Goal: Task Accomplishment & Management: Manage account settings

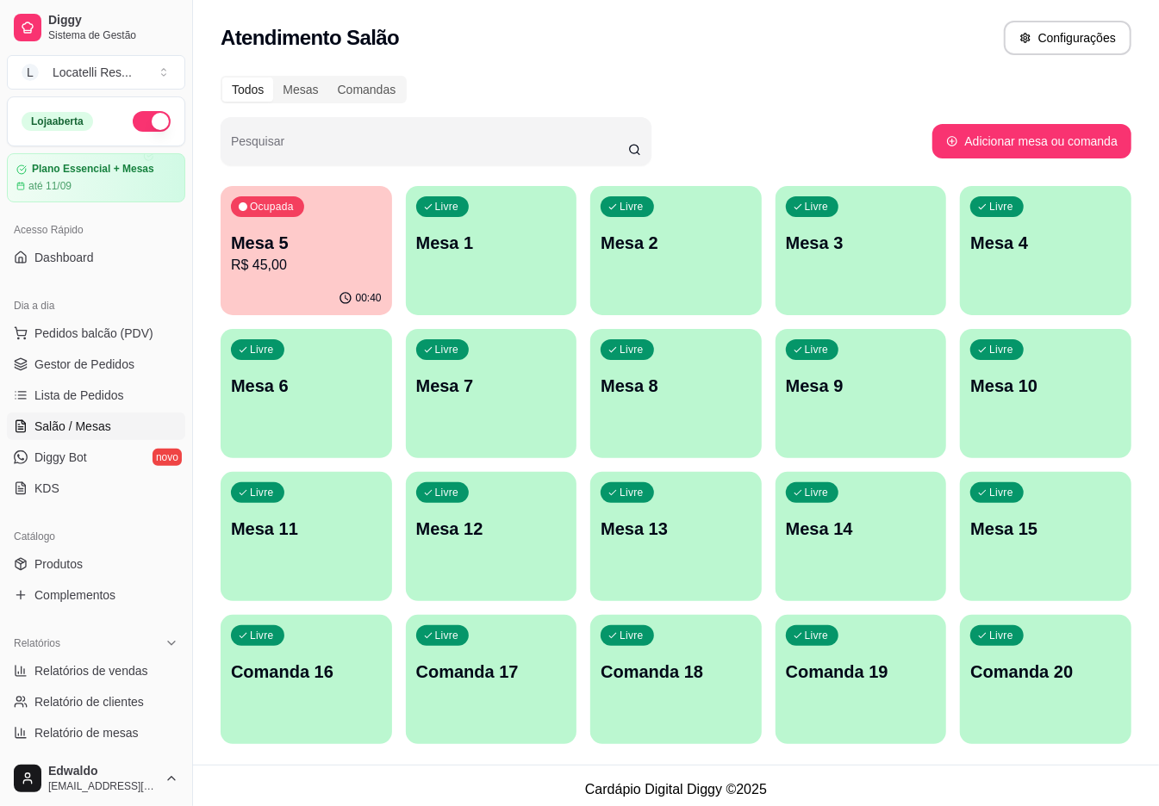
click at [300, 205] on div "Ocupada" at bounding box center [267, 206] width 73 height 21
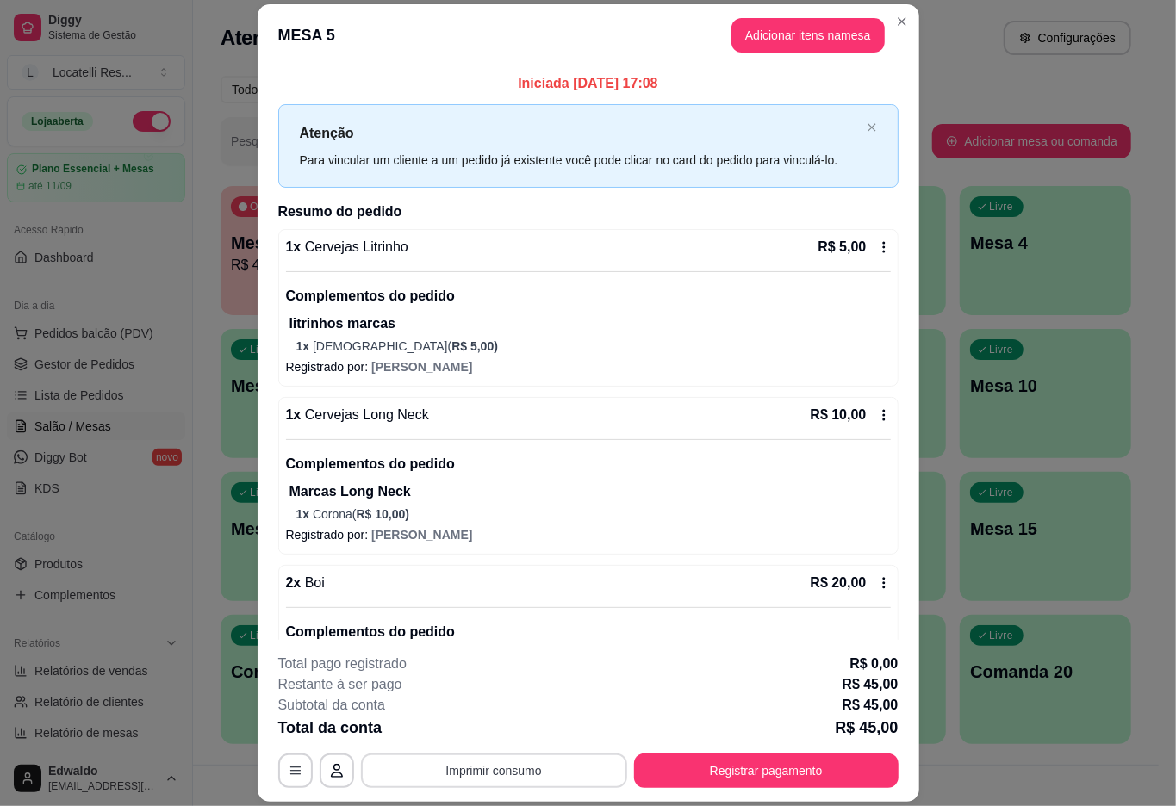
click at [555, 762] on button "Imprimir consumo" at bounding box center [494, 771] width 266 height 34
click at [515, 736] on button "IMPRESSORA pc" at bounding box center [490, 732] width 125 height 28
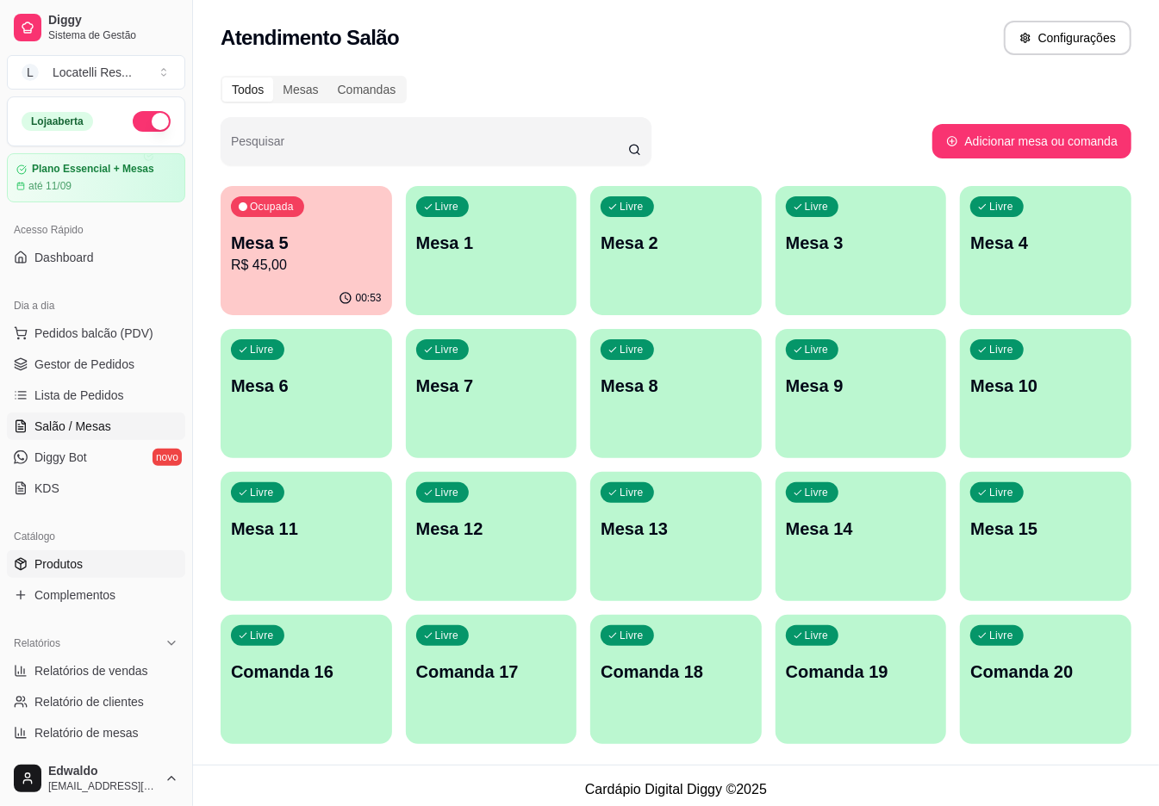
click at [62, 569] on span "Produtos" at bounding box center [58, 564] width 48 height 17
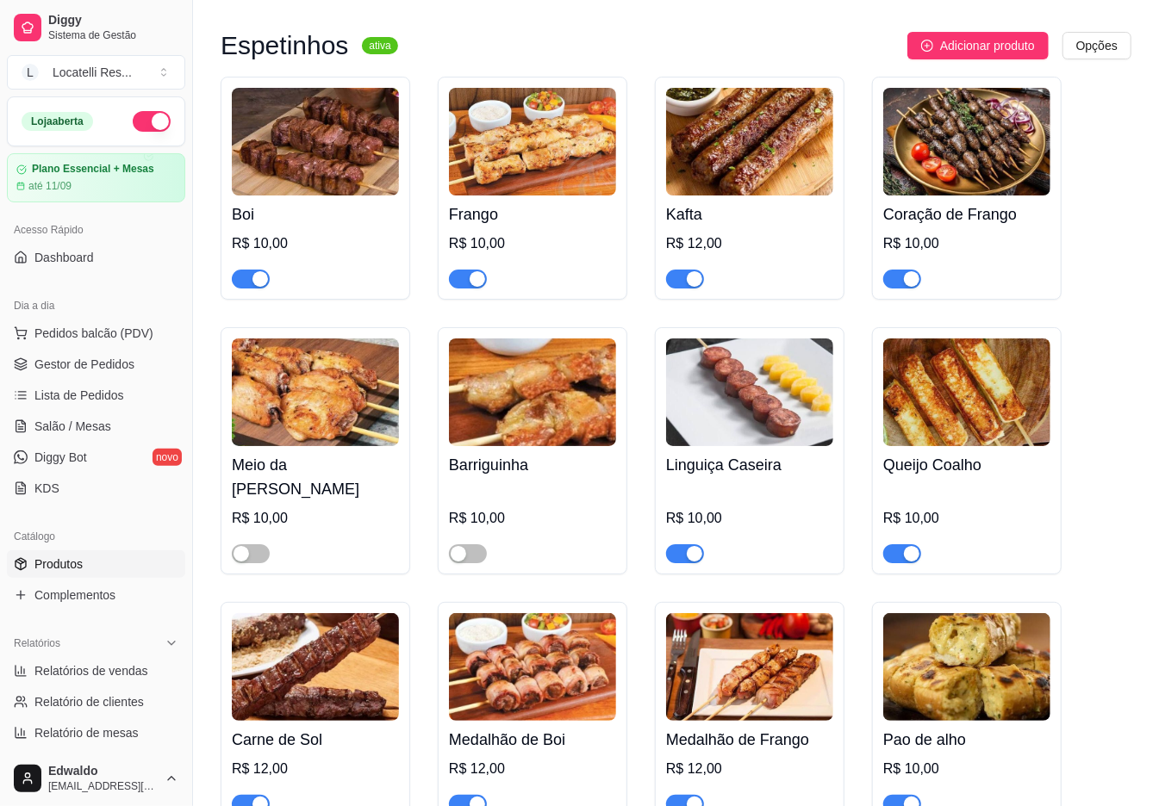
scroll to position [3330, 0]
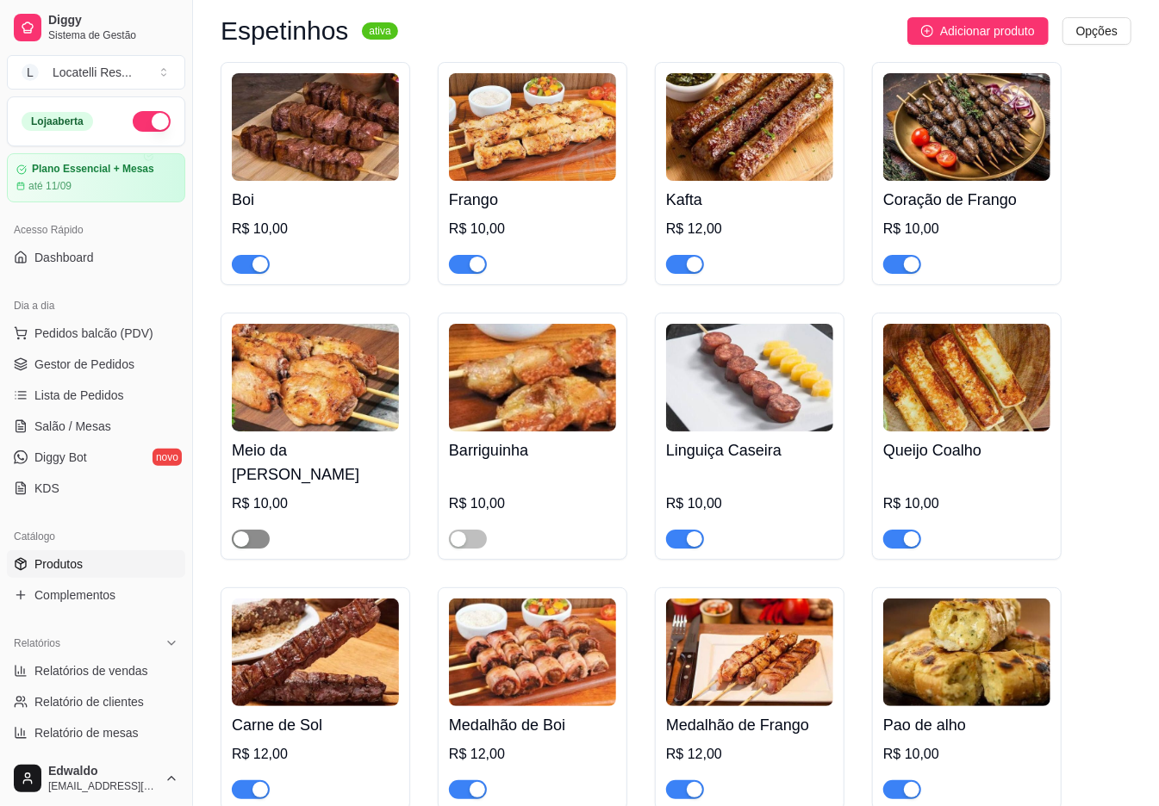
click at [233, 544] on div "button" at bounding box center [241, 540] width 16 height 16
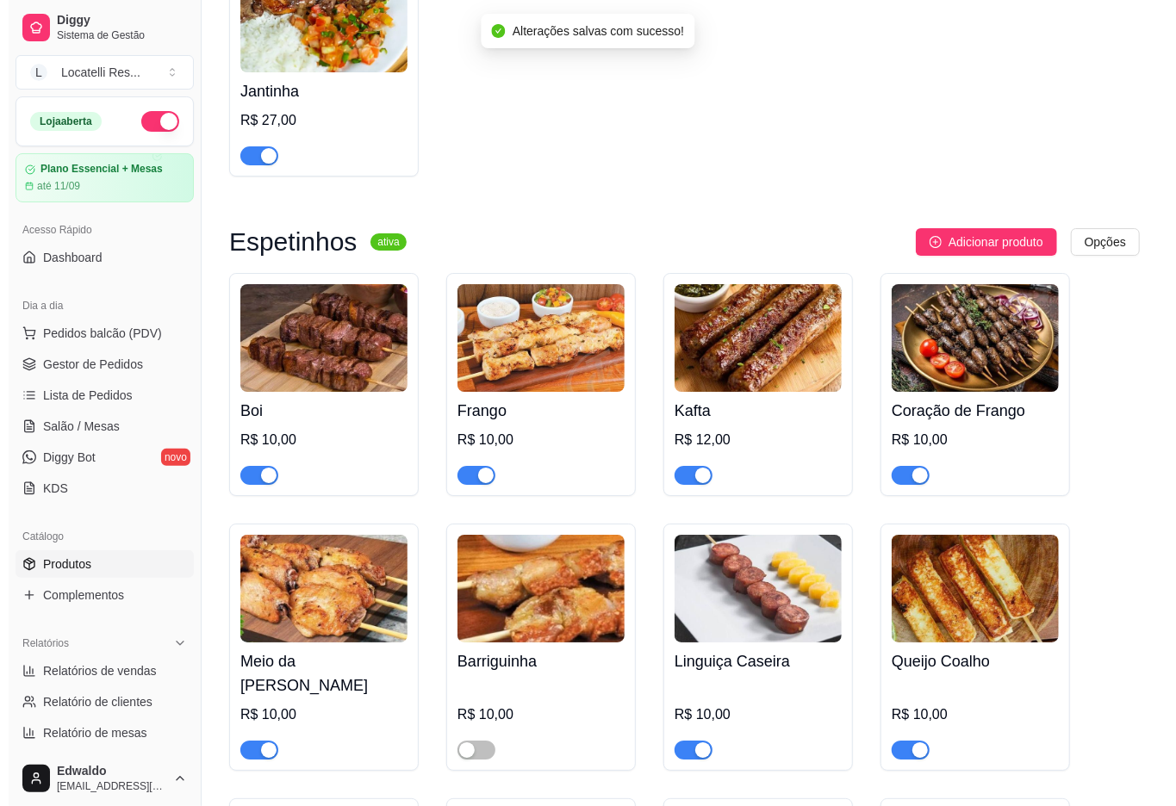
scroll to position [3101, 0]
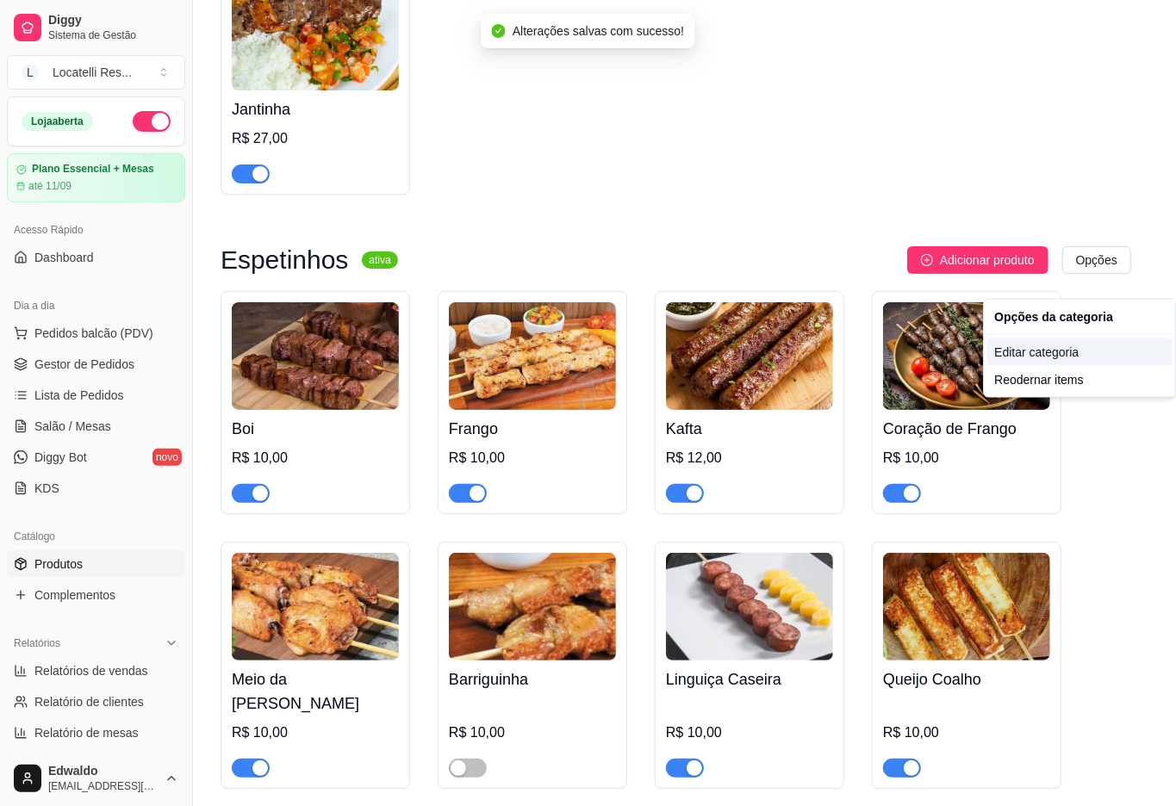
click at [1056, 358] on div "Editar categoria" at bounding box center [1079, 353] width 184 height 28
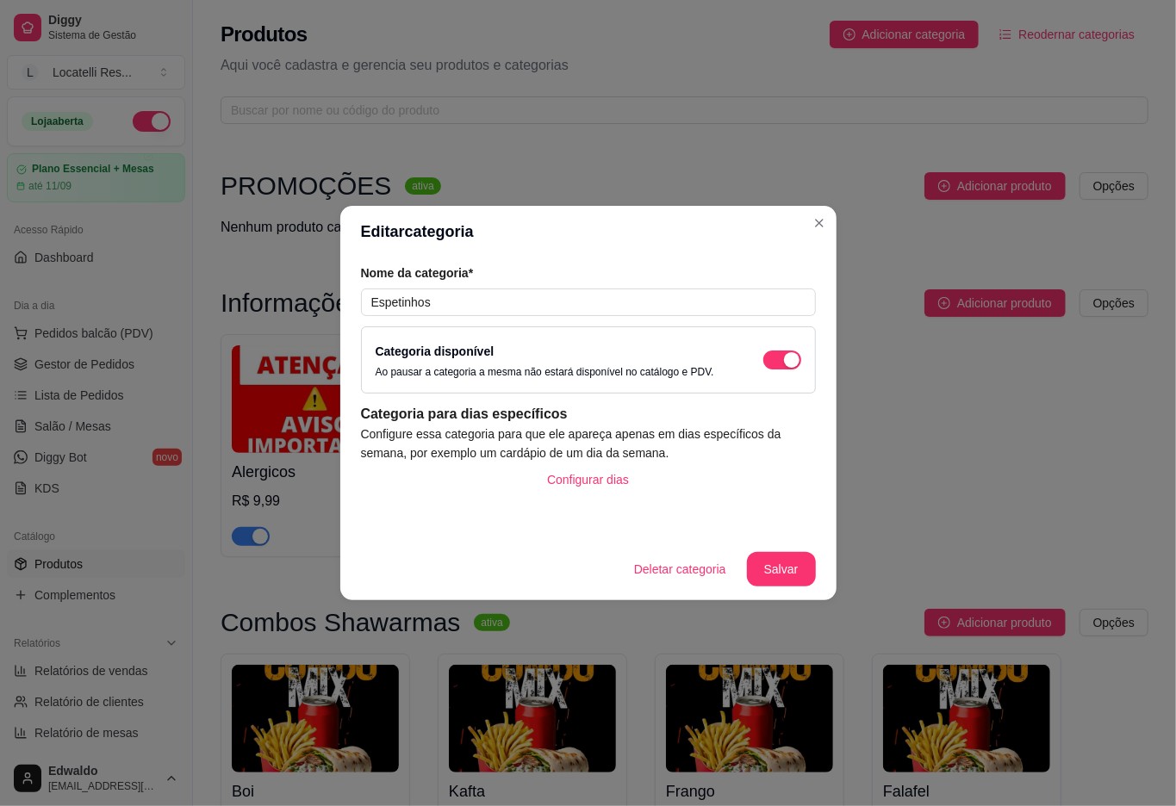
scroll to position [2979, 0]
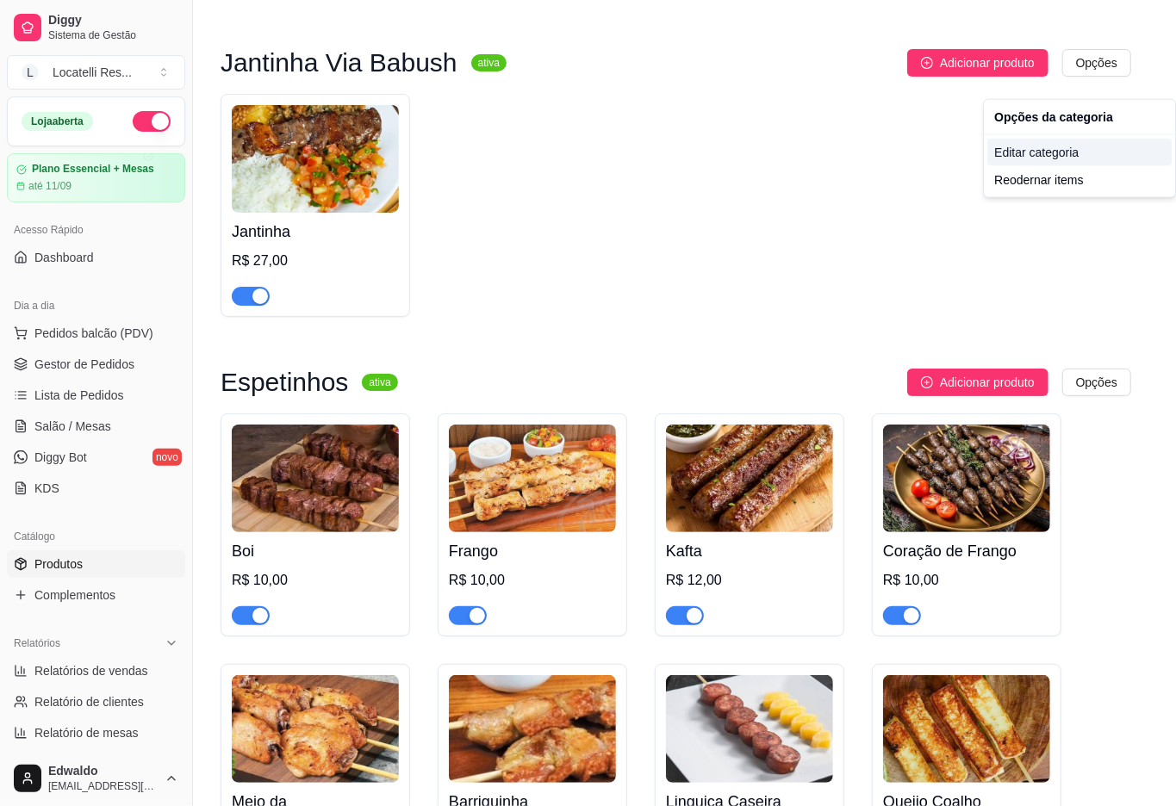
click at [1054, 159] on div "Editar categoria" at bounding box center [1079, 153] width 184 height 28
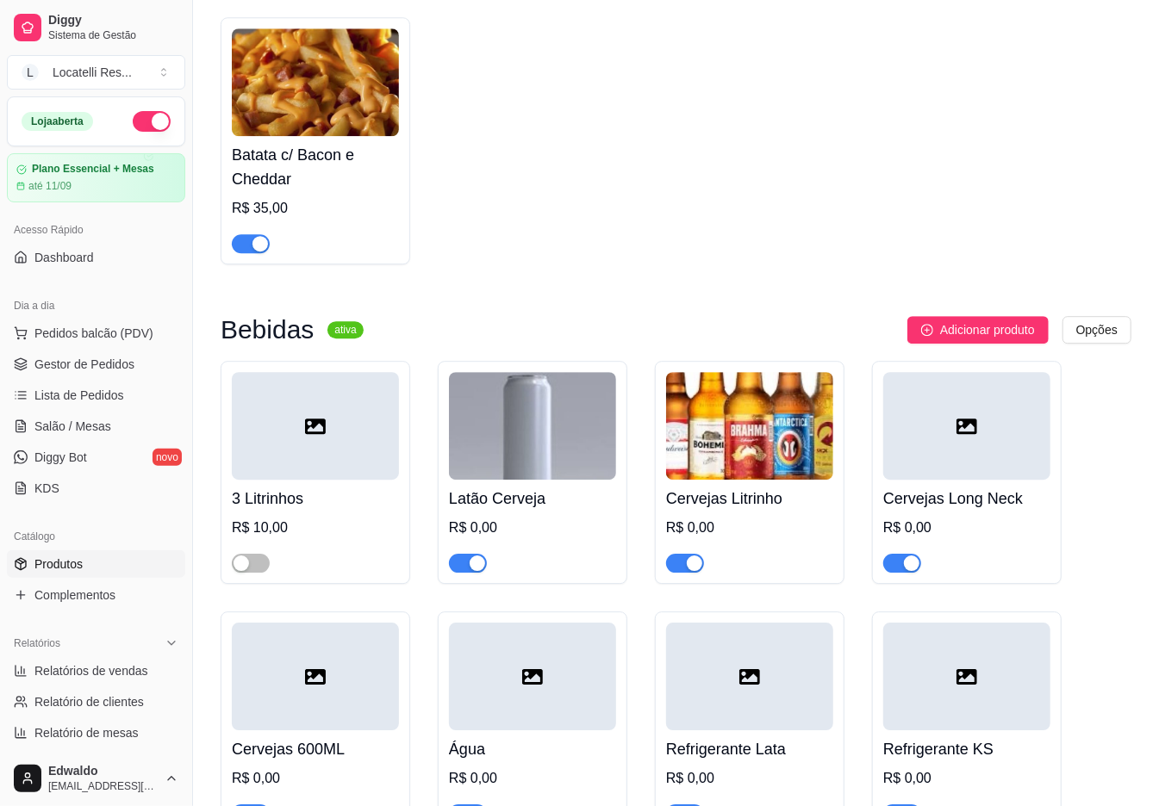
scroll to position [5989, 0]
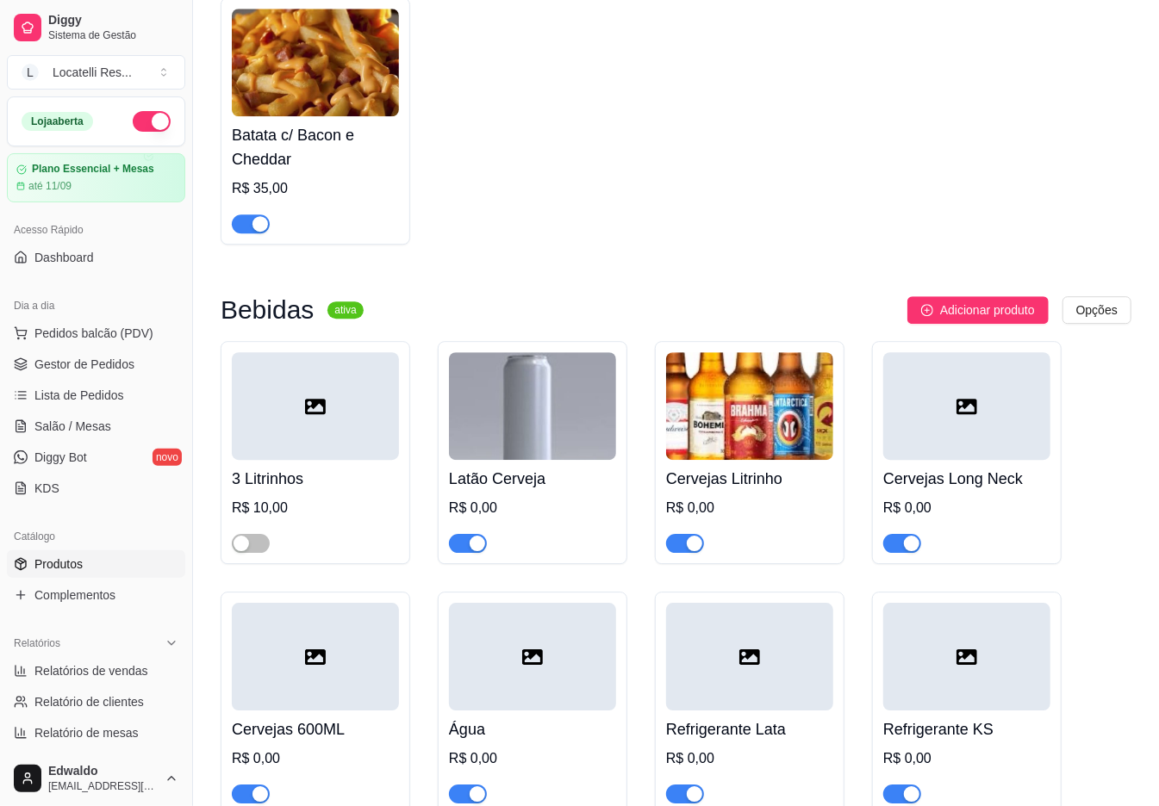
click at [532, 483] on div "Latão Cerveja R$ 0,00" at bounding box center [532, 506] width 167 height 93
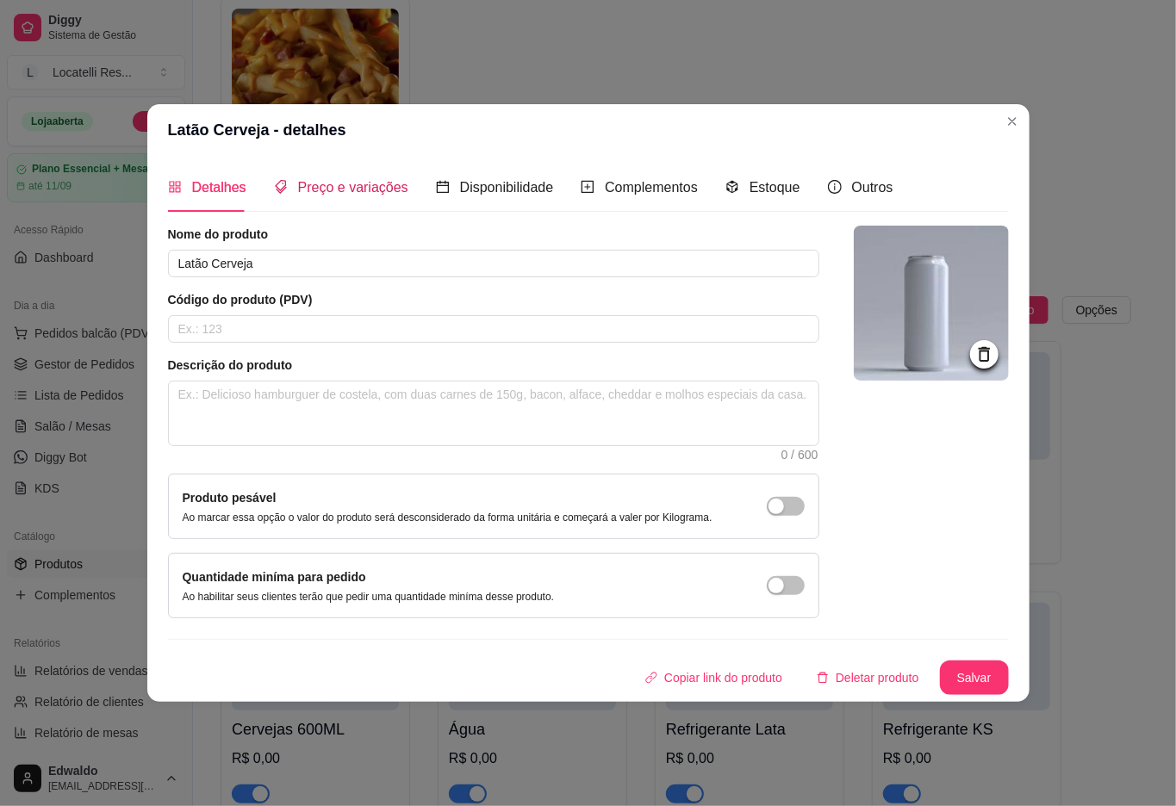
click at [390, 186] on span "Preço e variações" at bounding box center [353, 187] width 110 height 15
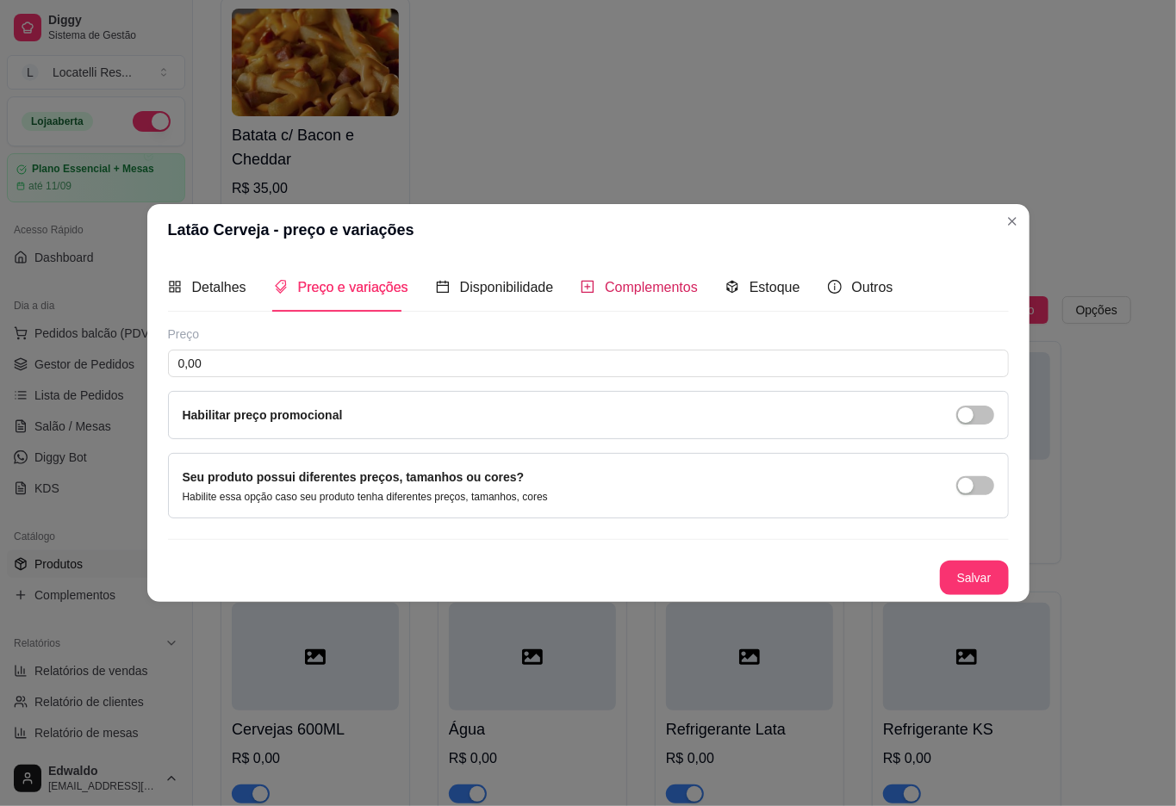
click at [612, 293] on span "Complementos" at bounding box center [651, 287] width 93 height 15
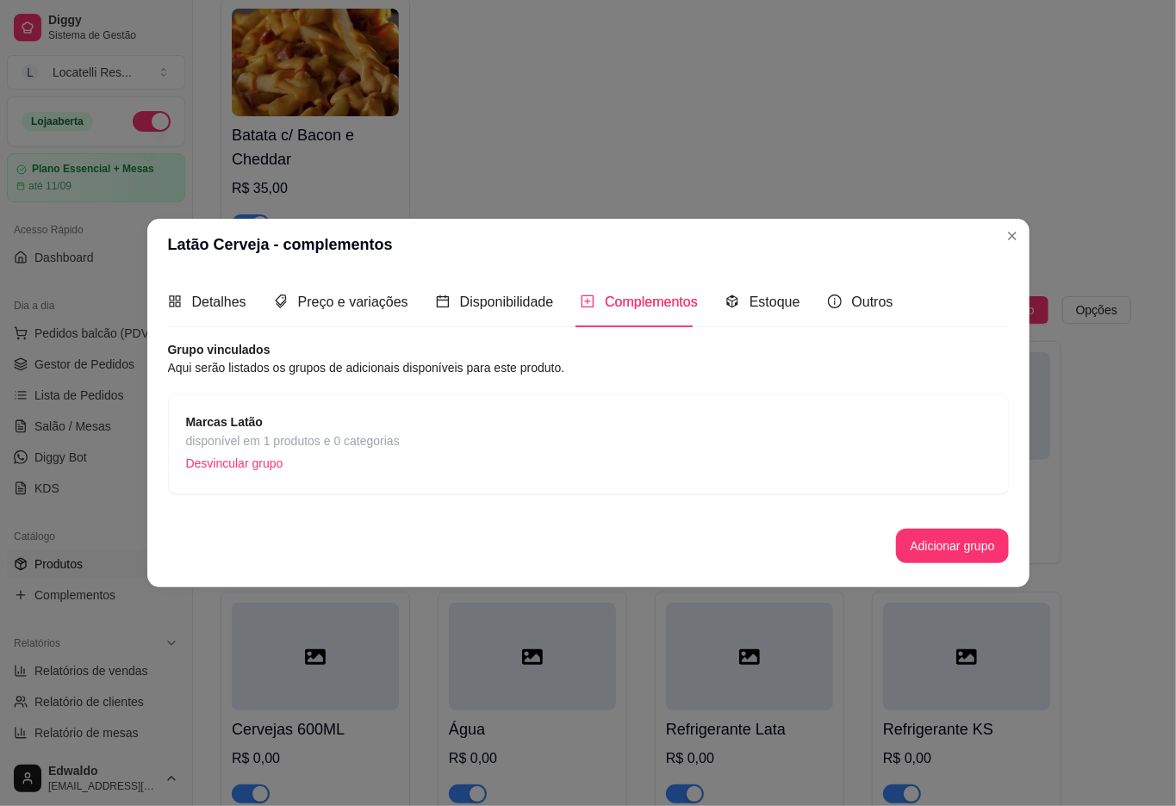
click at [393, 442] on span "disponível em 1 produtos e 0 categorias" at bounding box center [293, 441] width 214 height 19
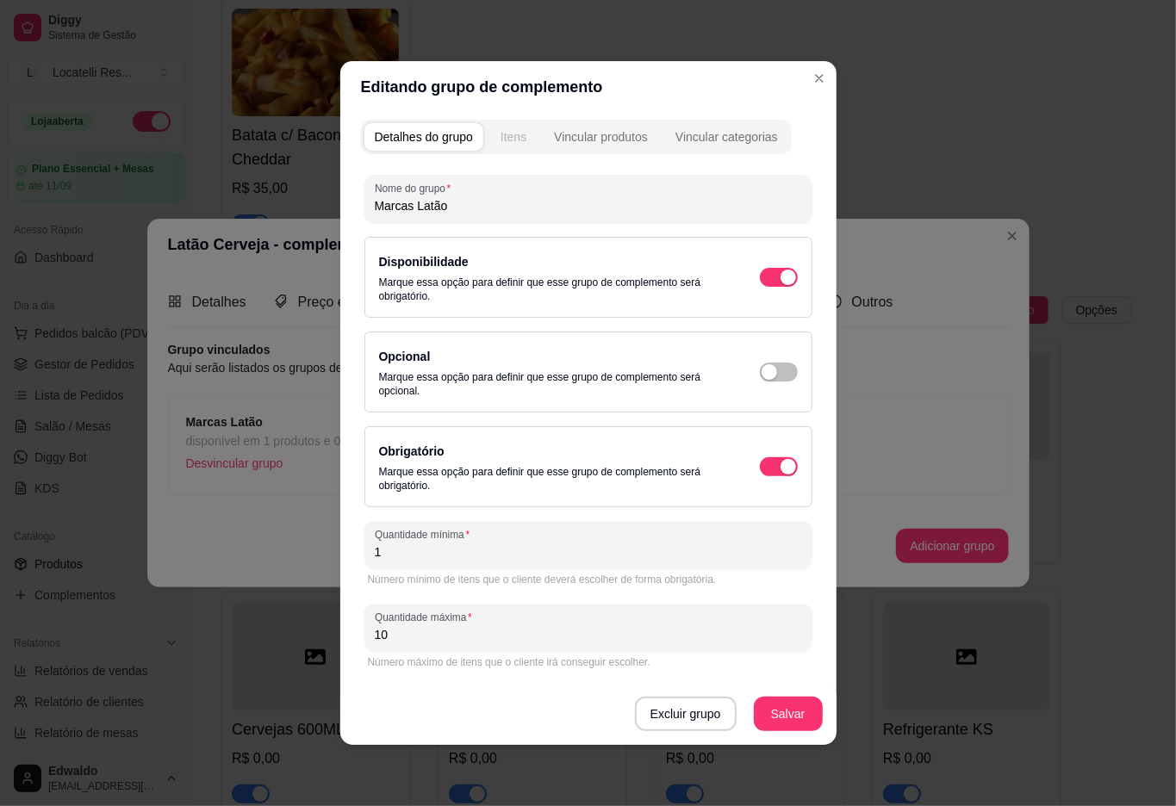
click at [518, 142] on div "Itens" at bounding box center [513, 136] width 26 height 17
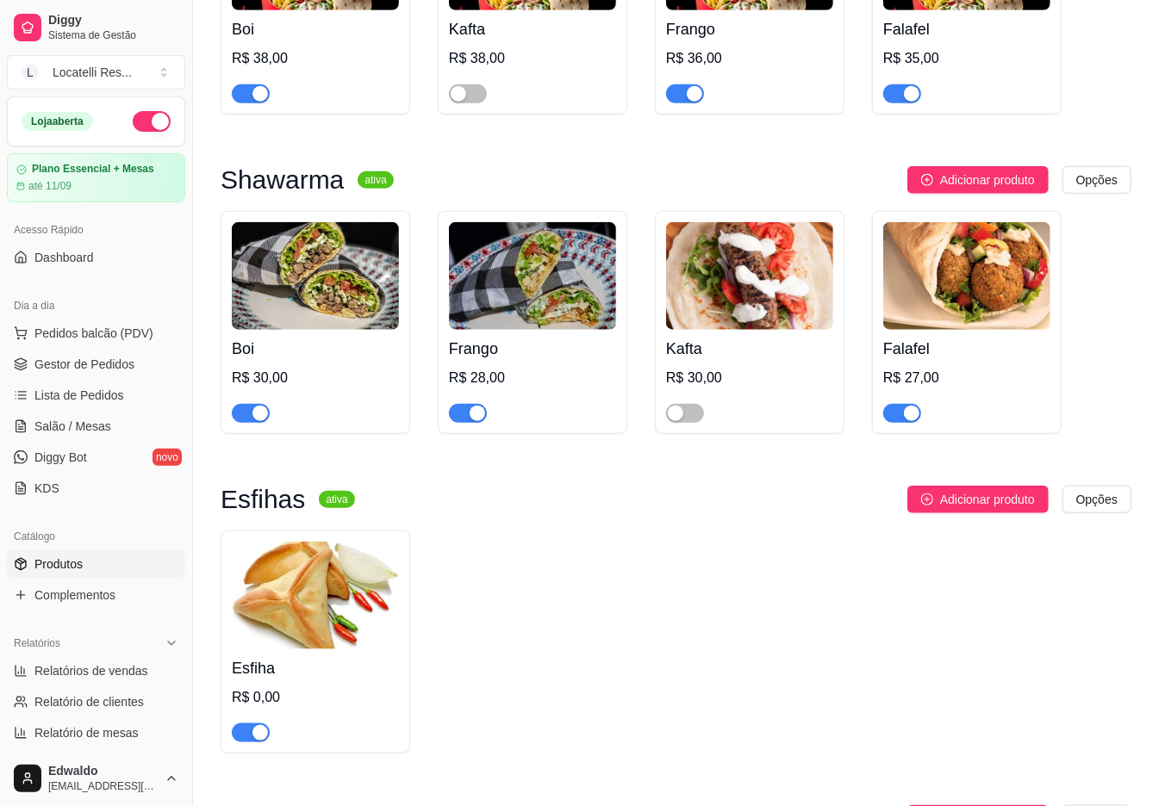
scroll to position [1049, 0]
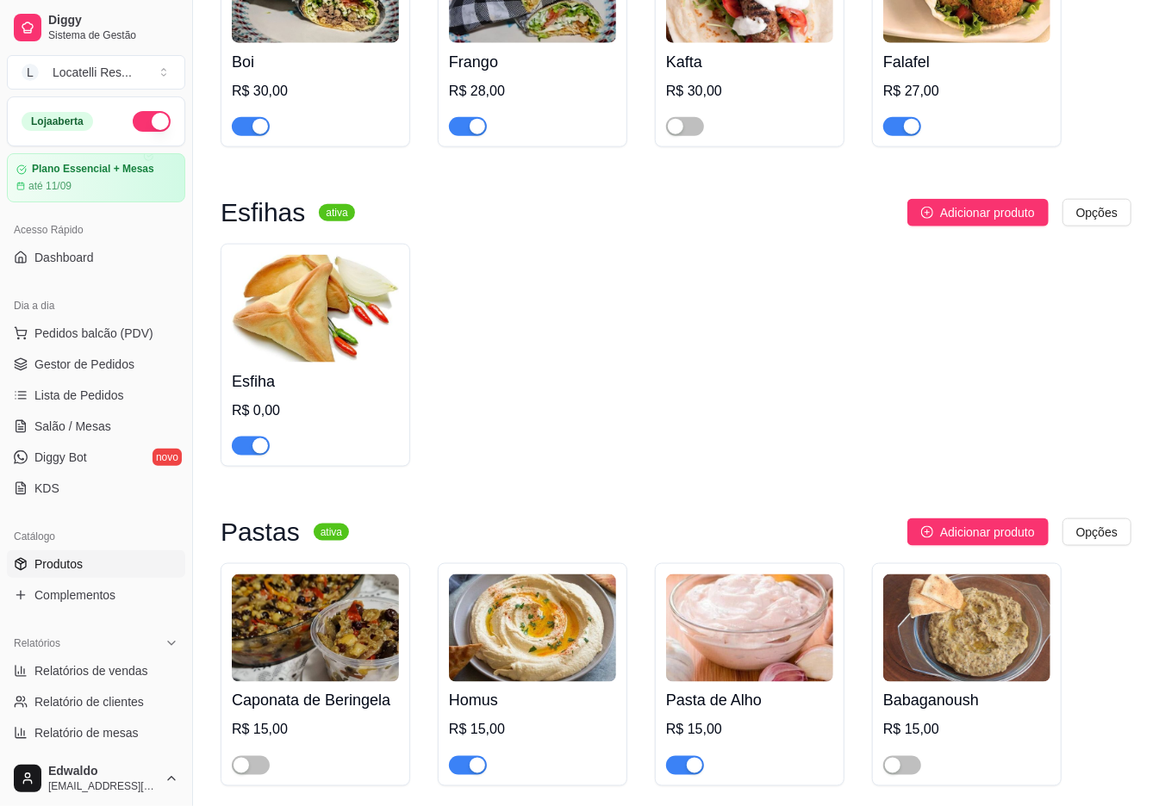
click at [365, 310] on img at bounding box center [315, 309] width 167 height 108
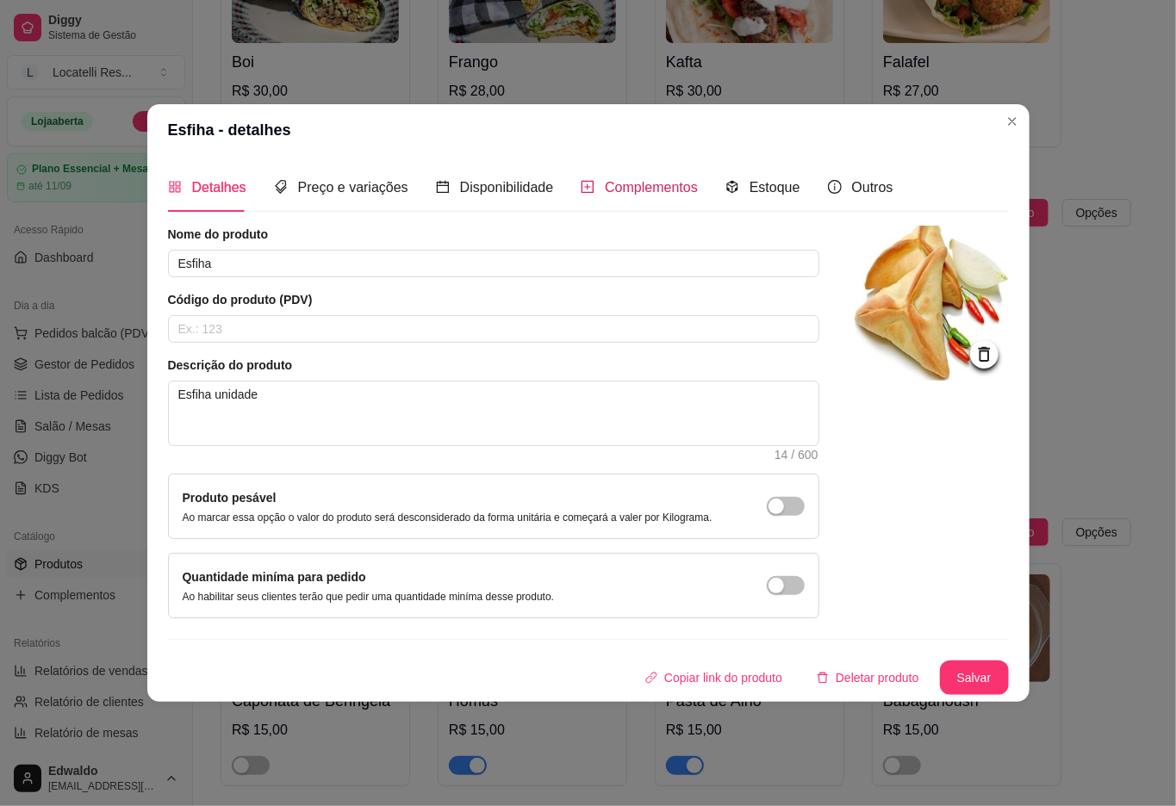
click at [666, 186] on span "Complementos" at bounding box center [651, 187] width 93 height 15
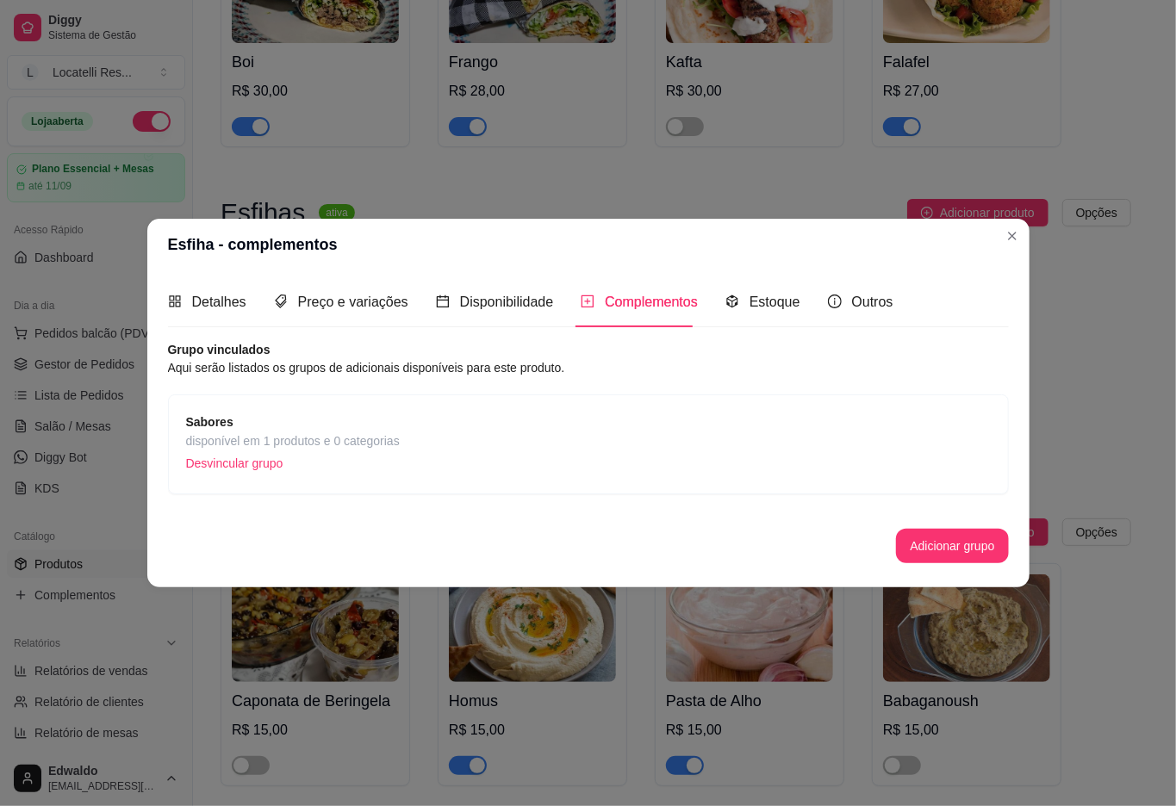
click at [352, 415] on span "Sabores" at bounding box center [293, 422] width 214 height 19
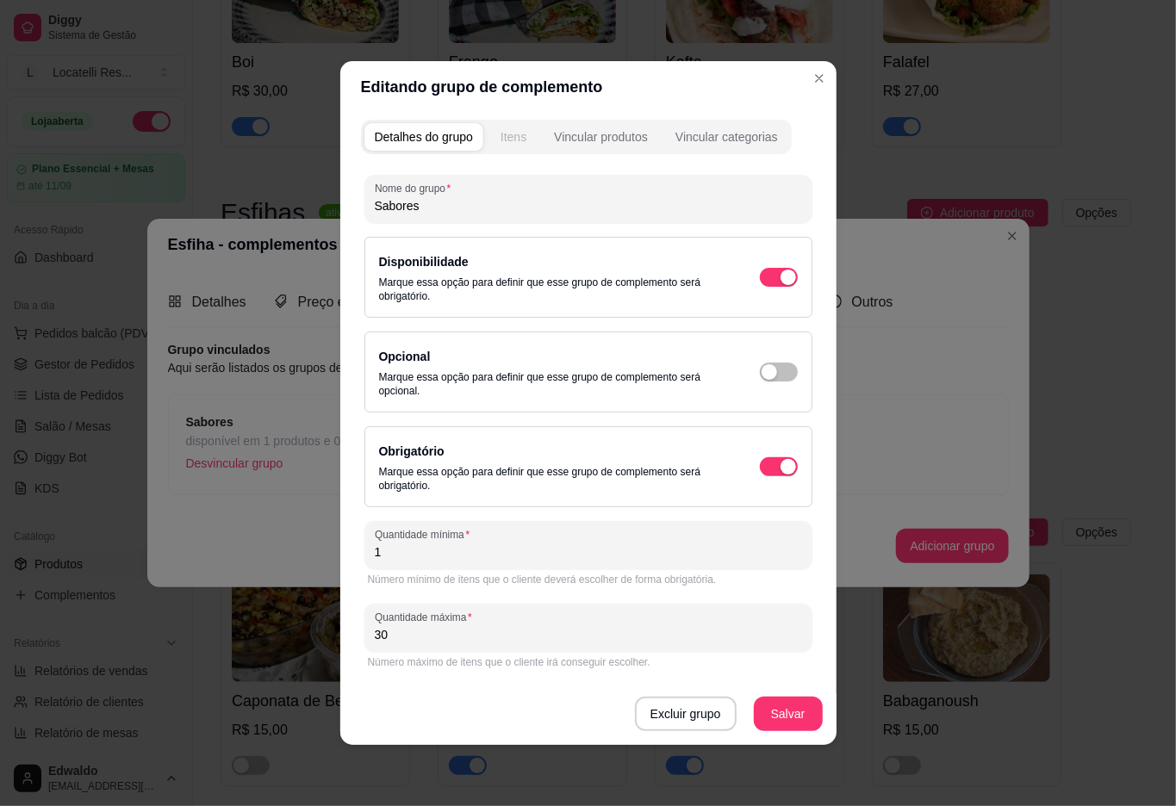
click at [520, 134] on button "Itens" at bounding box center [513, 137] width 47 height 28
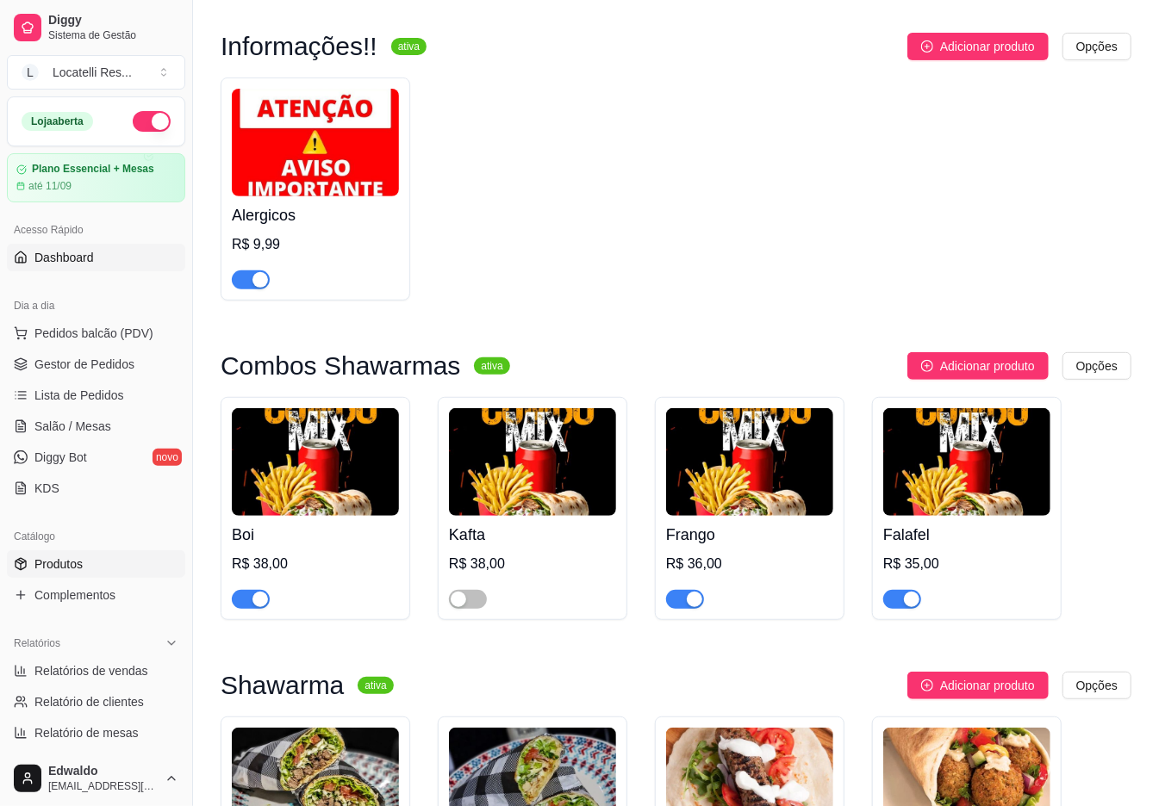
scroll to position [246, 0]
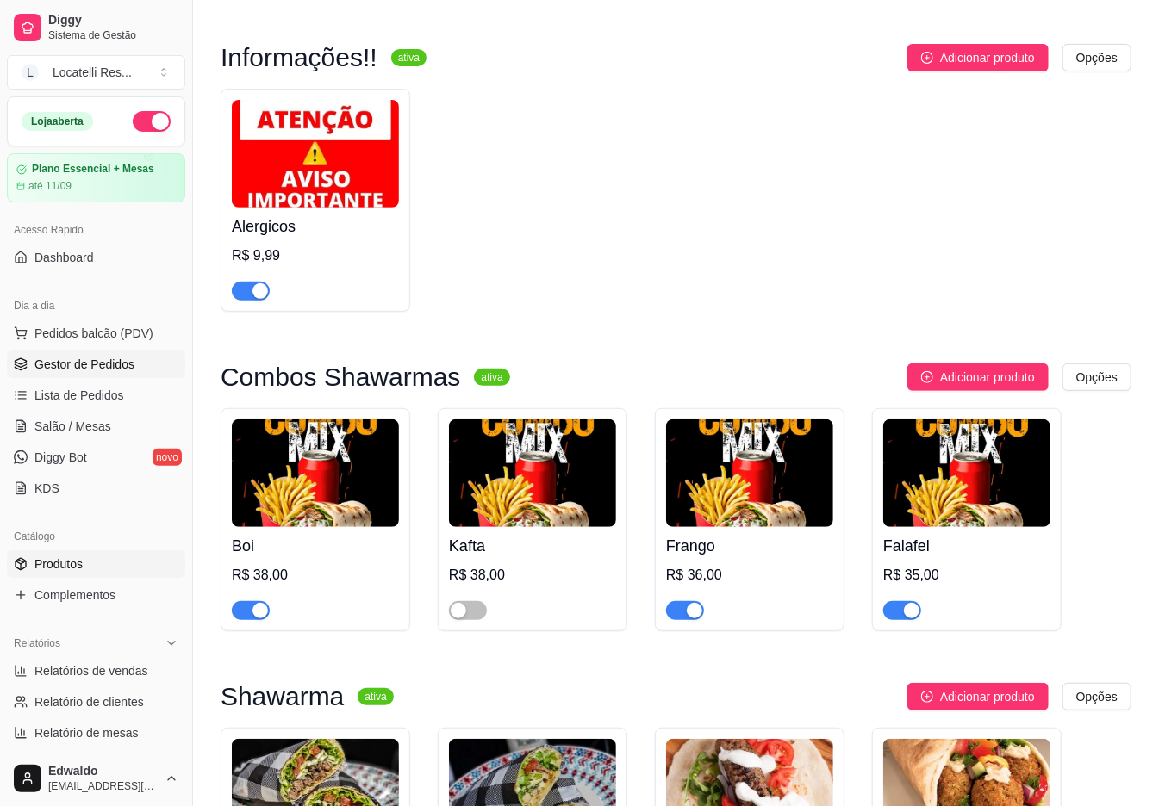
click at [91, 367] on span "Gestor de Pedidos" at bounding box center [84, 364] width 100 height 17
